Goal: Transaction & Acquisition: Purchase product/service

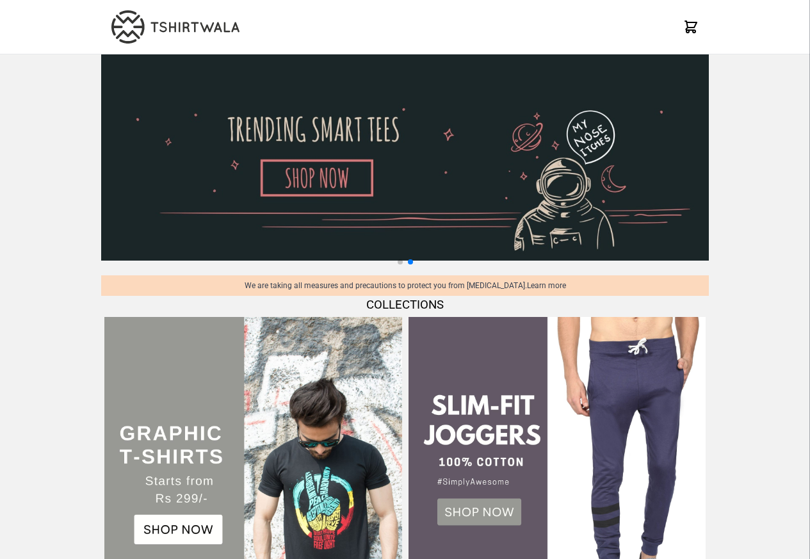
click at [193, 398] on img at bounding box center [252, 465] width 297 height 297
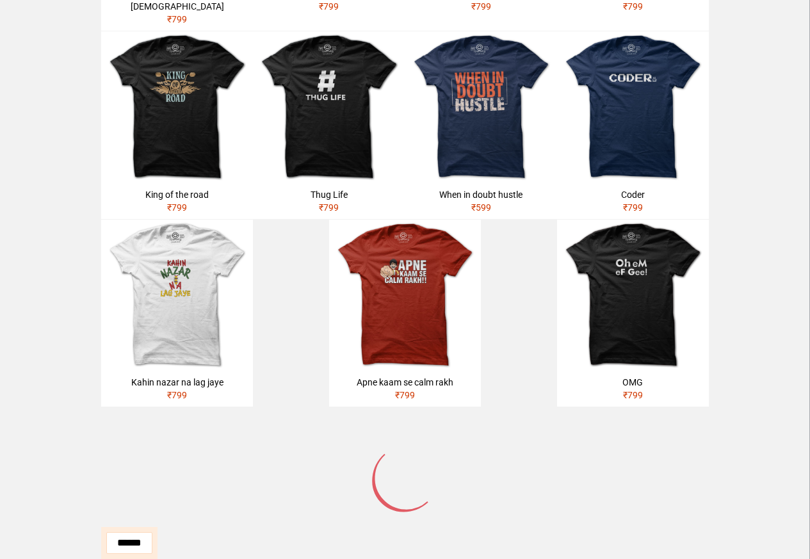
scroll to position [353, 0]
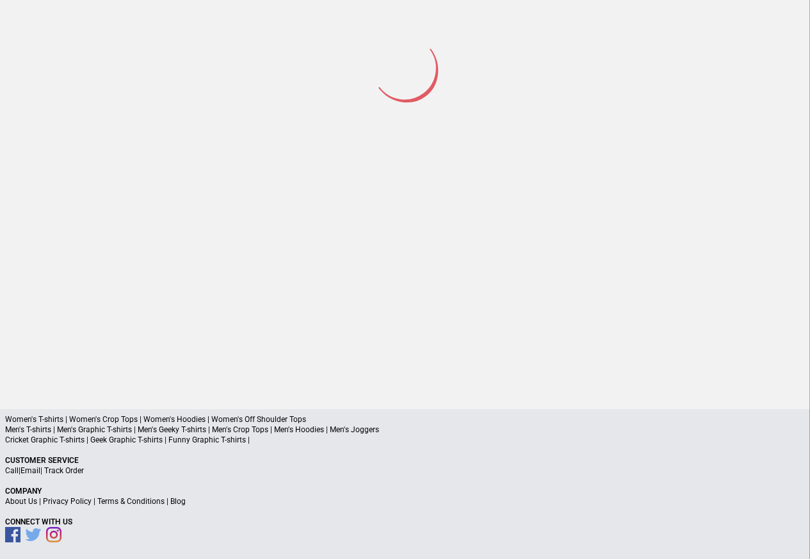
scroll to position [168, 0]
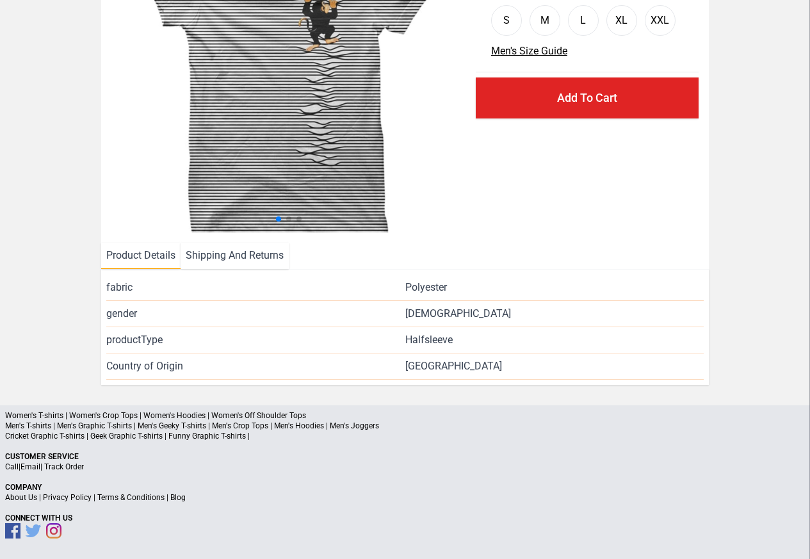
scroll to position [155, 0]
